Goal: Task Accomplishment & Management: Manage account settings

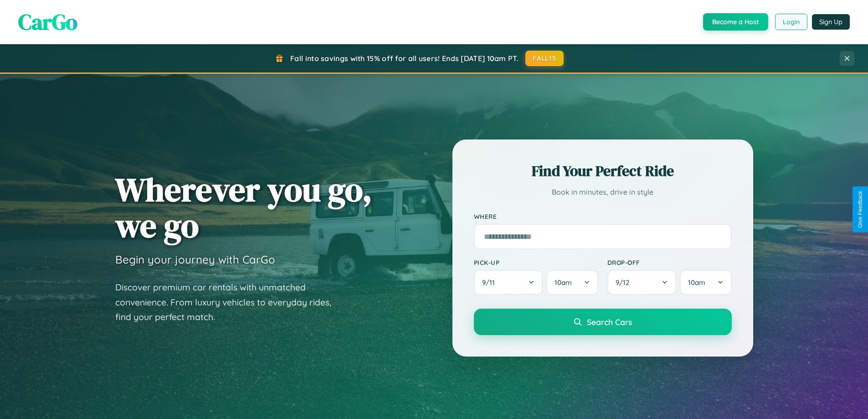
click at [790, 22] on button "Login" at bounding box center [791, 22] width 32 height 16
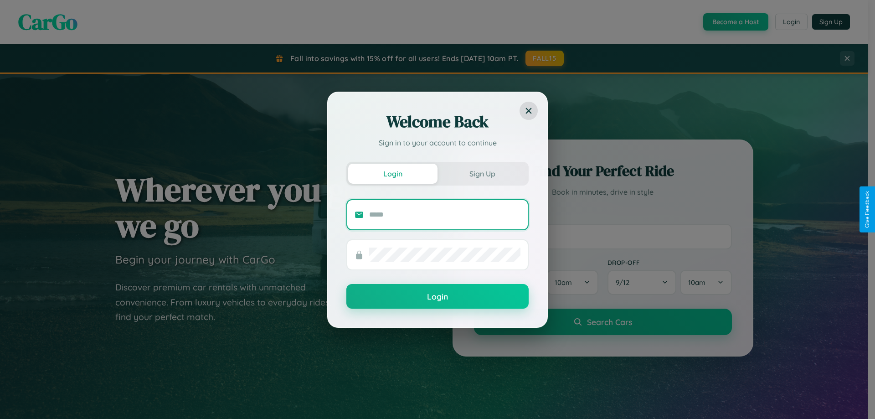
click at [445, 214] on input "text" at bounding box center [444, 214] width 151 height 15
type input "**********"
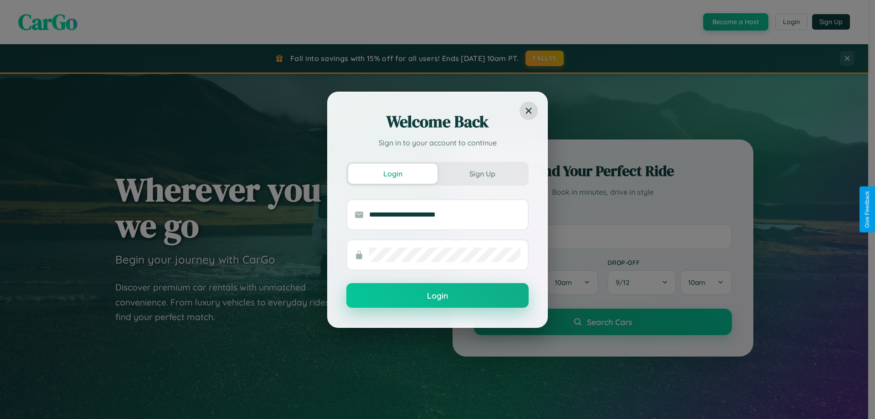
click at [437, 296] on button "Login" at bounding box center [437, 295] width 182 height 25
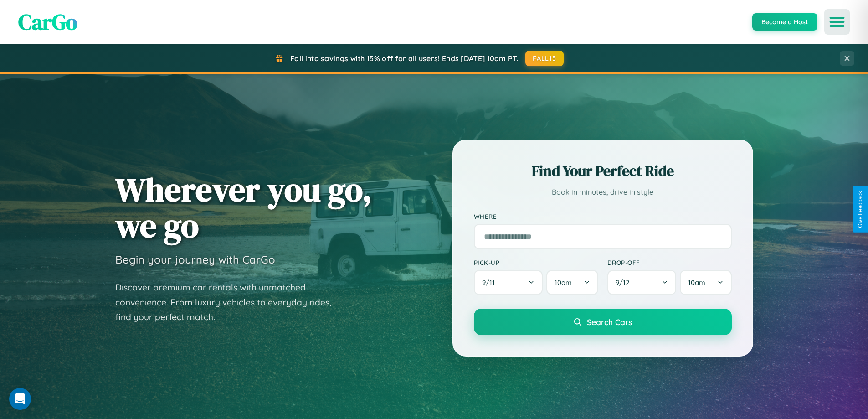
click at [837, 22] on icon "Open menu" at bounding box center [836, 22] width 13 height 8
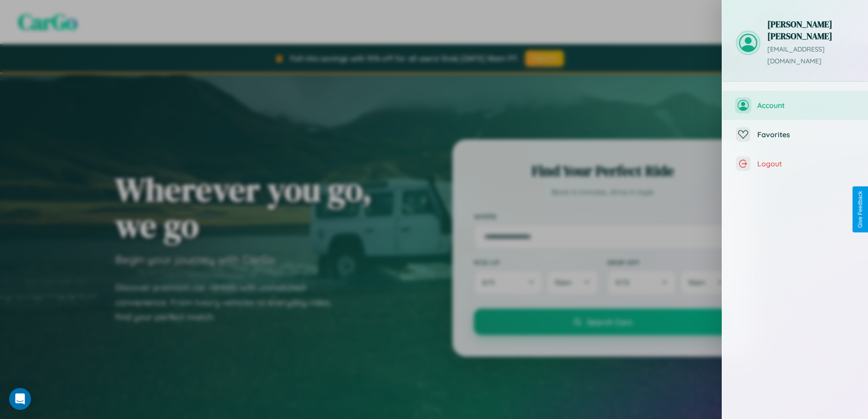
click at [795, 101] on span "Account" at bounding box center [805, 105] width 97 height 9
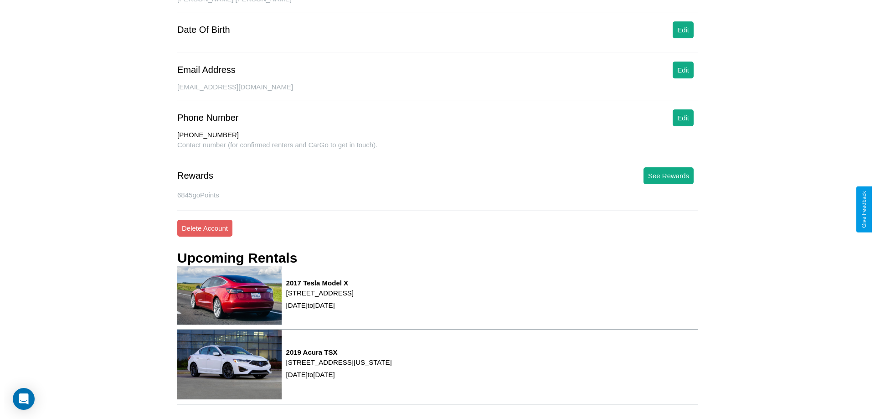
scroll to position [123, 0]
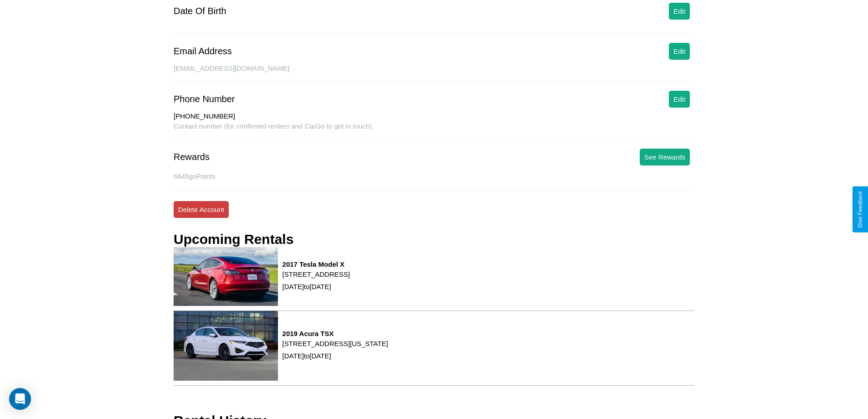
click at [201, 209] on button "Delete Account" at bounding box center [201, 209] width 55 height 17
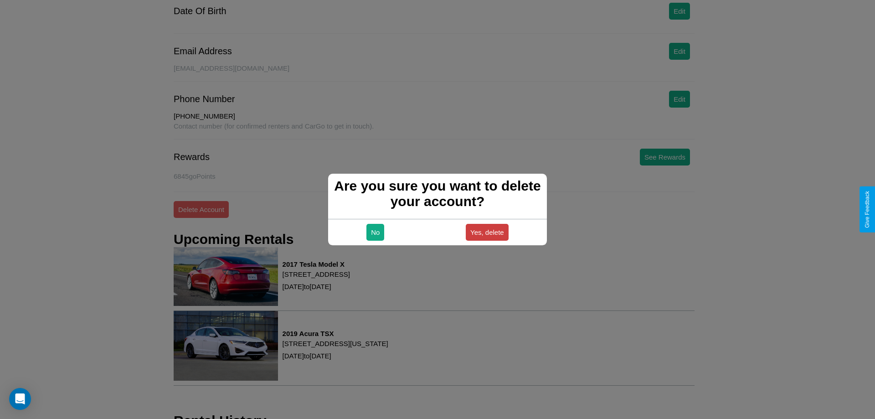
click at [487, 232] on button "Yes, delete" at bounding box center [487, 232] width 43 height 17
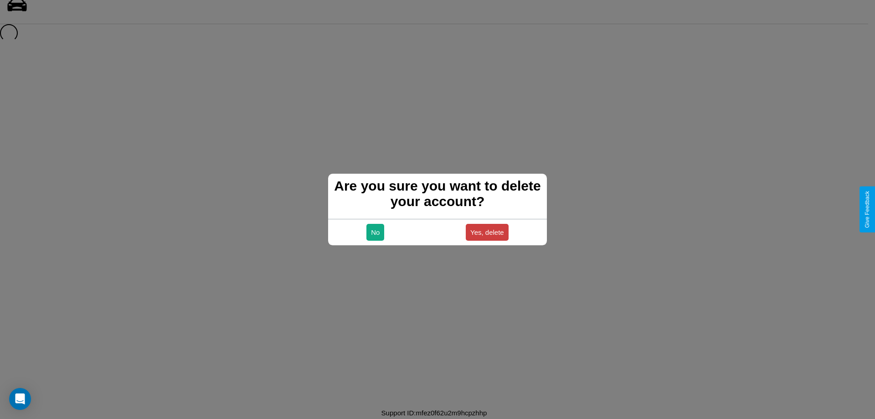
scroll to position [12, 0]
